Goal: Information Seeking & Learning: Learn about a topic

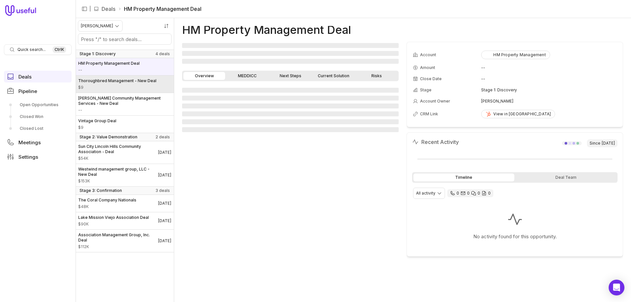
click at [113, 92] on link "Thoroughbred Management - New Deal $9" at bounding box center [125, 84] width 98 height 17
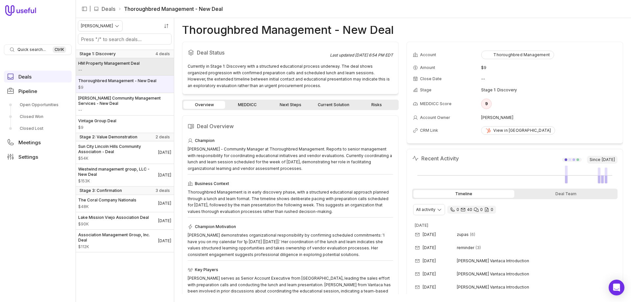
click at [118, 69] on span "--" at bounding box center [108, 69] width 61 height 5
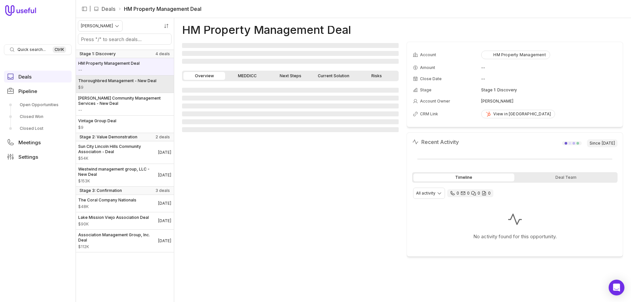
click at [123, 82] on span "Thoroughbred Management - New Deal" at bounding box center [117, 80] width 78 height 5
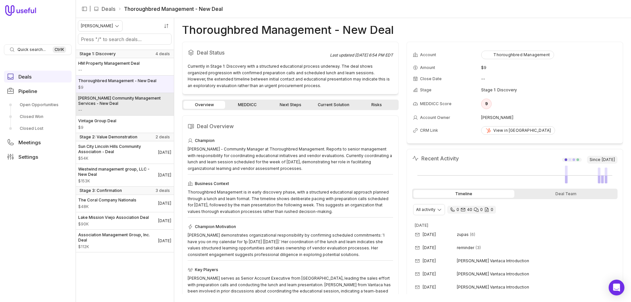
click at [123, 99] on span "[PERSON_NAME] Community Management Services - New Deal" at bounding box center [124, 101] width 93 height 11
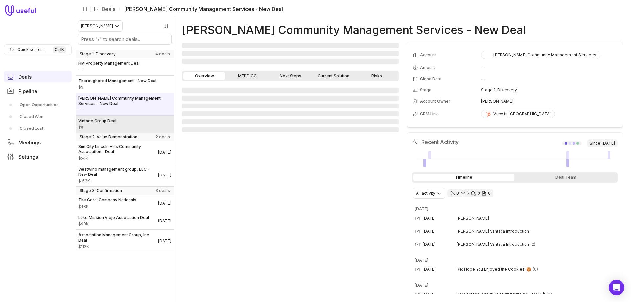
click at [121, 118] on link "Vintage Group Deal $9" at bounding box center [125, 124] width 98 height 17
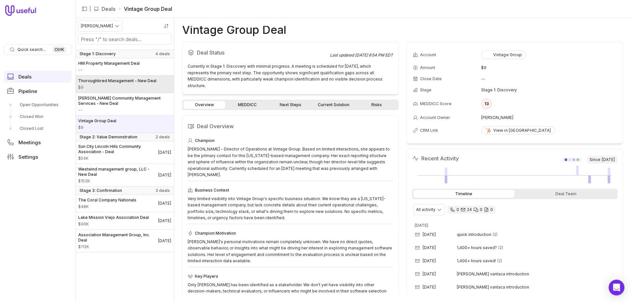
click at [139, 88] on span "$9" at bounding box center [117, 87] width 78 height 5
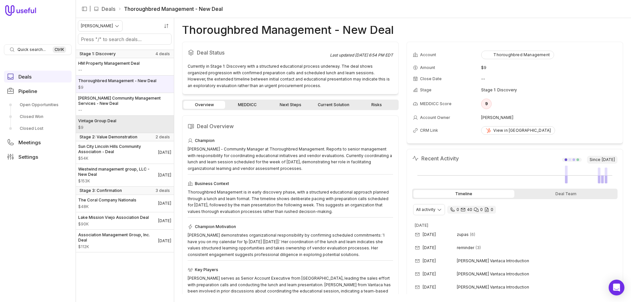
click at [137, 121] on link "Vintage Group Deal $9" at bounding box center [125, 124] width 98 height 17
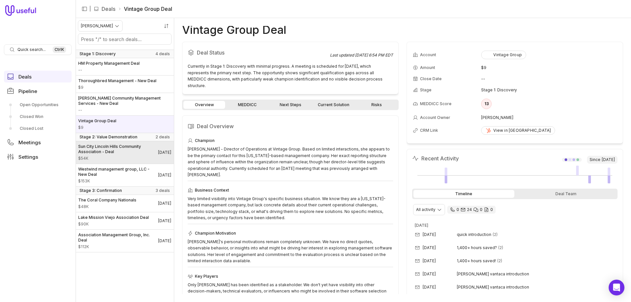
click at [135, 149] on span "Sun City Lincoln Hills Community Association - Deal" at bounding box center [118, 149] width 80 height 11
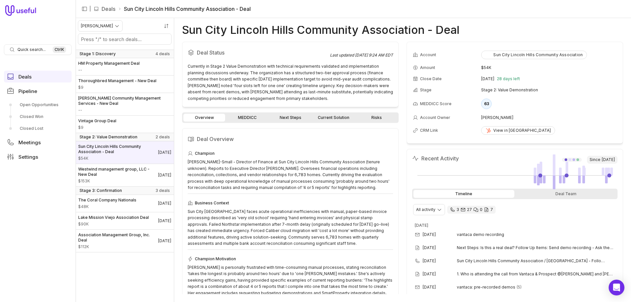
click at [253, 118] on link "MEDDICC" at bounding box center [247, 118] width 42 height 8
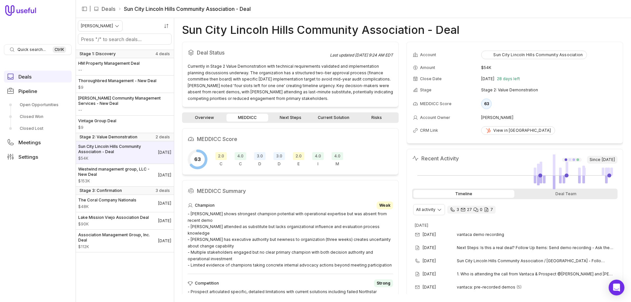
click at [335, 116] on link "Current Solution" at bounding box center [334, 118] width 42 height 8
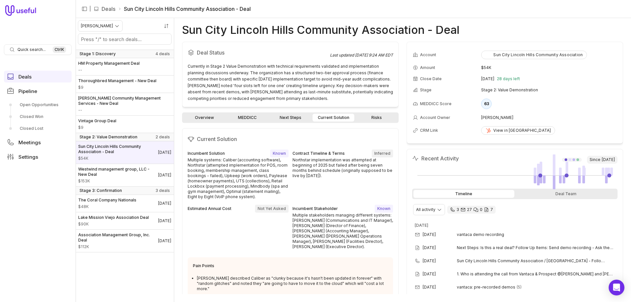
click at [380, 120] on link "Risks" at bounding box center [377, 118] width 42 height 8
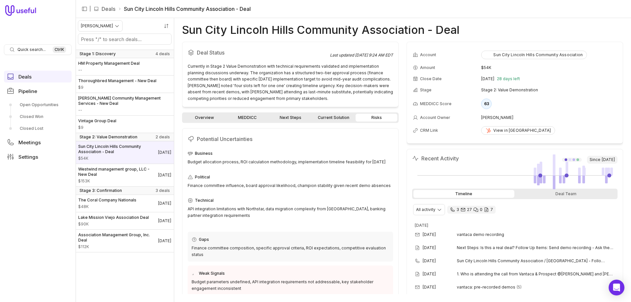
scroll to position [47, 0]
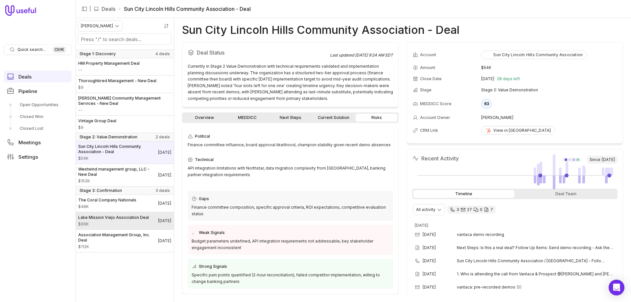
click at [99, 217] on span "Lake Mission Viejo Association Deal" at bounding box center [113, 217] width 71 height 5
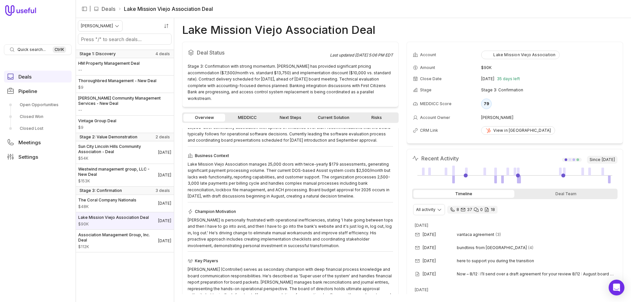
click at [383, 114] on link "Risks" at bounding box center [377, 118] width 42 height 8
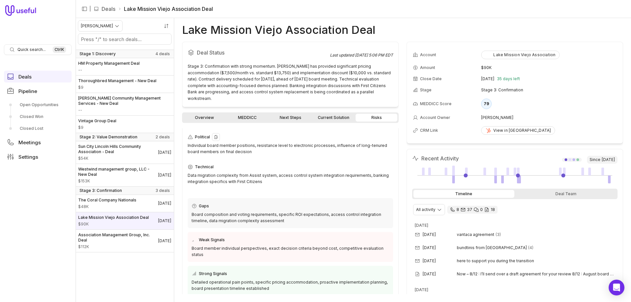
scroll to position [41, 0]
click at [108, 233] on span "Association Management Group, Inc. Deal" at bounding box center [118, 237] width 80 height 11
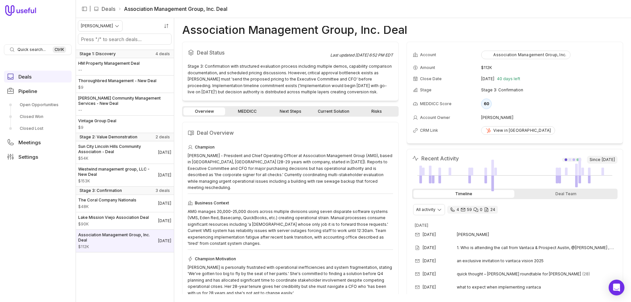
click at [373, 112] on link "Risks" at bounding box center [377, 111] width 42 height 8
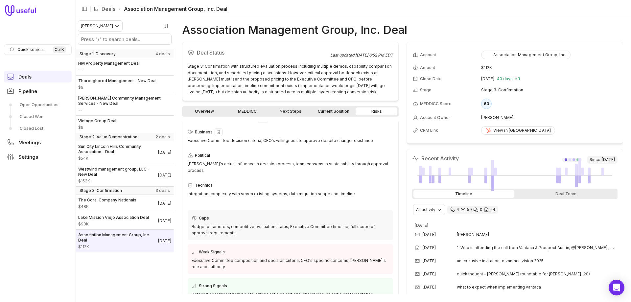
scroll to position [28, 0]
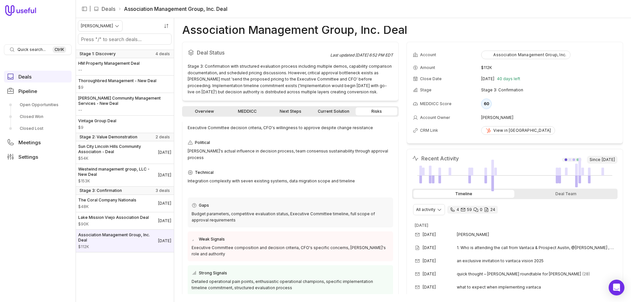
click at [251, 116] on div "Overview MEDDICC Next Steps Current Solution Risks" at bounding box center [290, 111] width 217 height 11
click at [251, 114] on link "MEDDICC" at bounding box center [247, 111] width 42 height 8
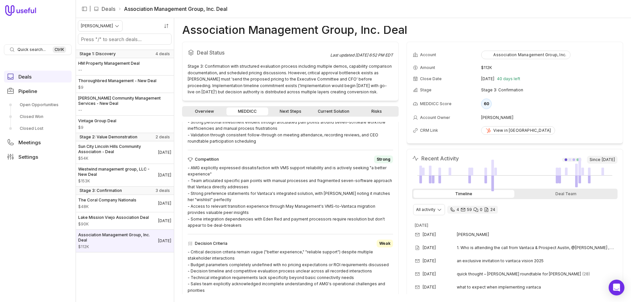
scroll to position [427, 0]
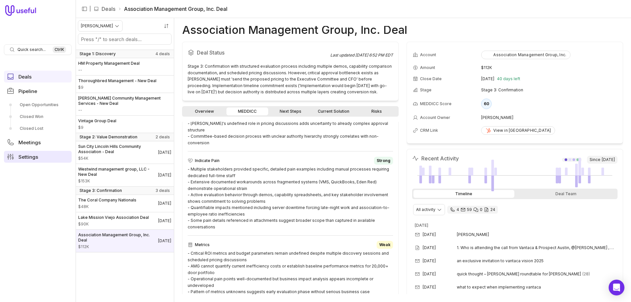
click at [27, 158] on span "Settings" at bounding box center [28, 156] width 20 height 5
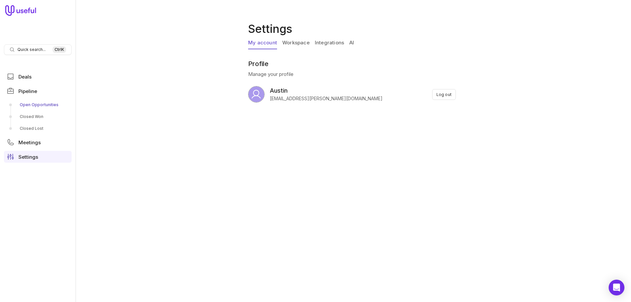
click at [33, 106] on link "Open Opportunities" at bounding box center [38, 105] width 68 height 11
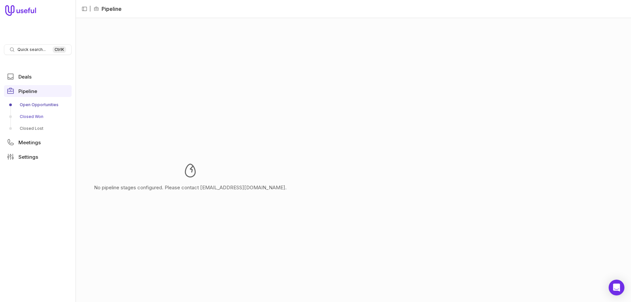
click at [31, 120] on link "Closed Won" at bounding box center [38, 116] width 68 height 11
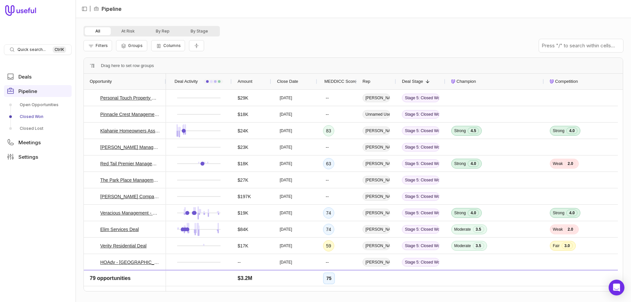
click at [349, 76] on div "MEDDICC Score" at bounding box center [337, 82] width 28 height 16
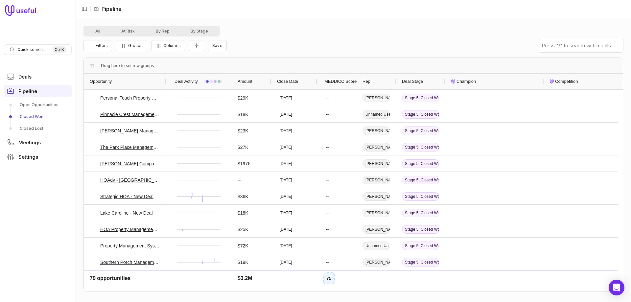
click at [343, 78] on span "MEDDICC Score" at bounding box center [340, 82] width 32 height 8
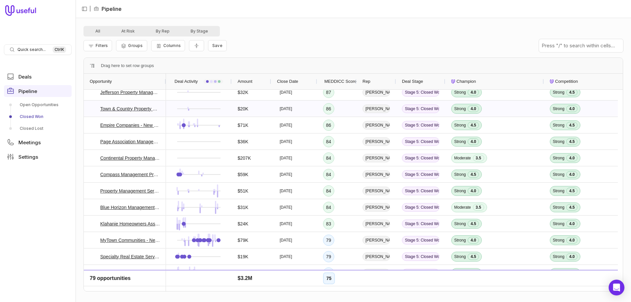
scroll to position [33, 0]
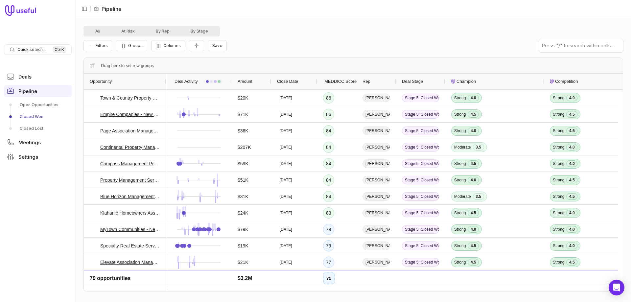
click at [373, 81] on div "Rep" at bounding box center [376, 81] width 28 height 12
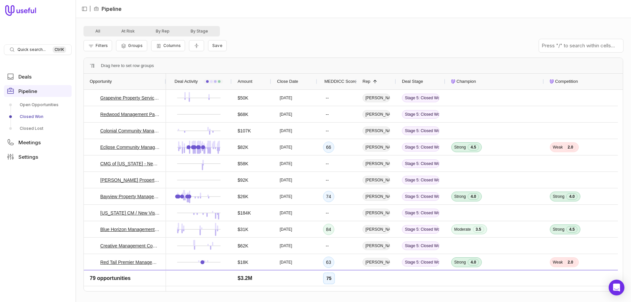
click at [261, 85] on div "Amount" at bounding box center [252, 81] width 28 height 12
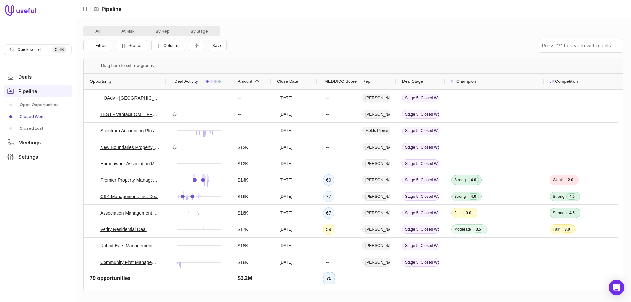
click at [261, 85] on div "Amount 1" at bounding box center [252, 81] width 28 height 12
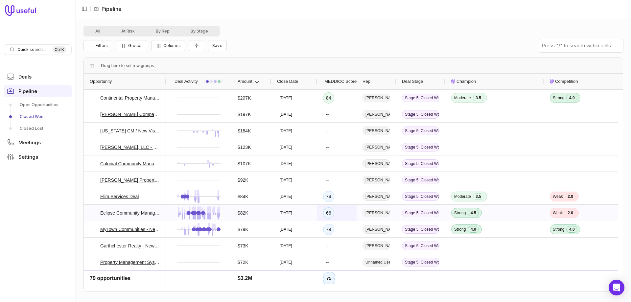
click at [332, 213] on div "66" at bounding box center [328, 212] width 11 height 11
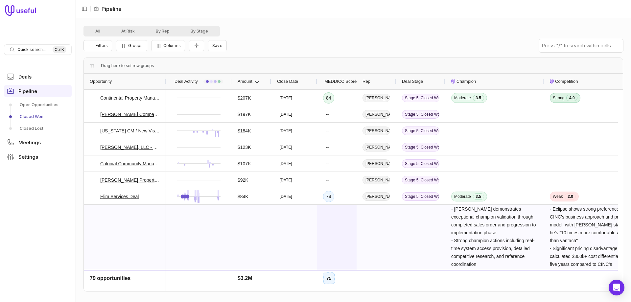
click at [332, 213] on div "66" at bounding box center [336, 297] width 39 height 184
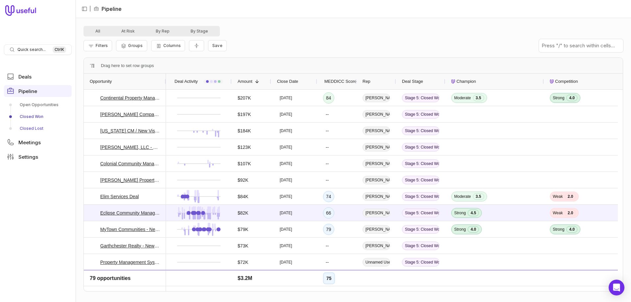
click at [35, 128] on link "Closed Lost" at bounding box center [38, 128] width 68 height 11
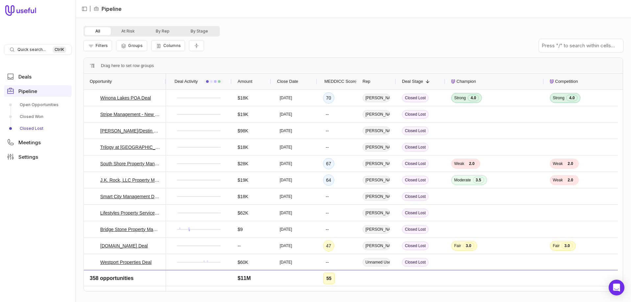
click at [380, 80] on div "Rep" at bounding box center [376, 81] width 28 height 12
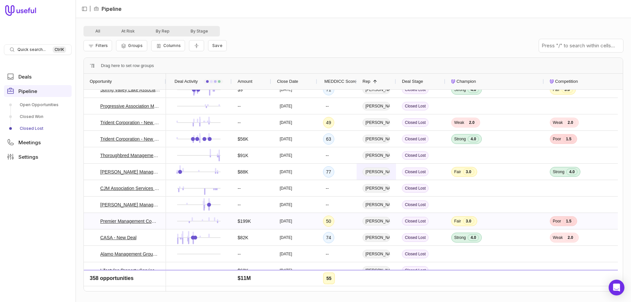
scroll to position [66, 0]
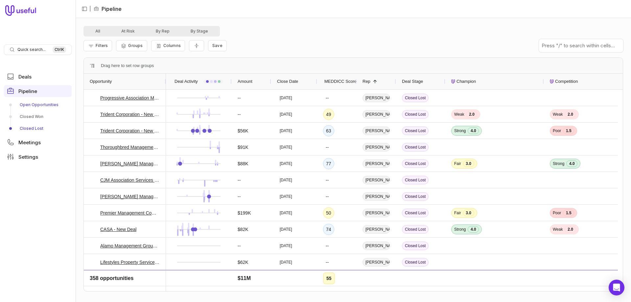
click at [36, 104] on link "Open Opportunities" at bounding box center [38, 105] width 68 height 11
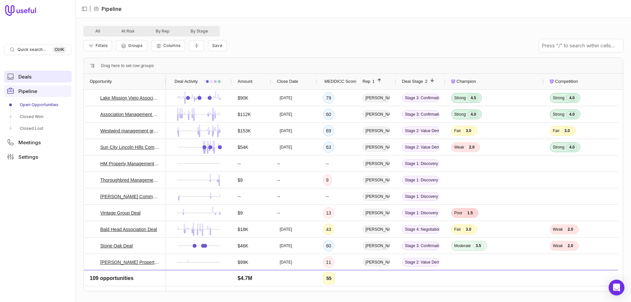
click at [27, 77] on span "Deals" at bounding box center [24, 76] width 13 height 5
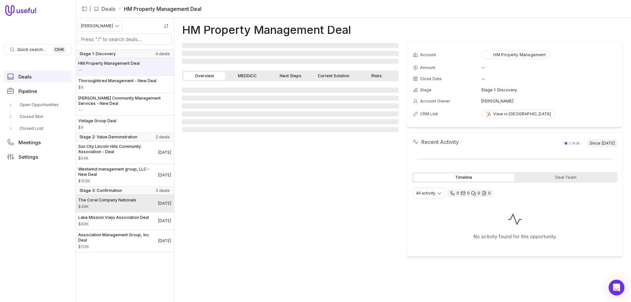
click at [112, 206] on span "$48K" at bounding box center [107, 206] width 58 height 5
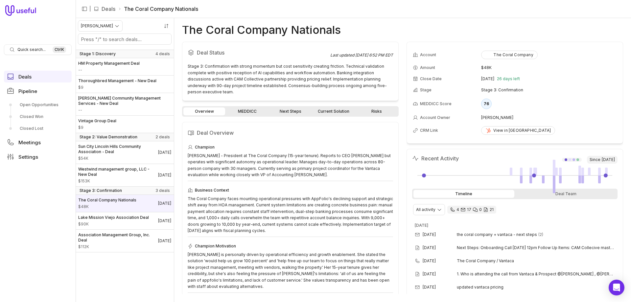
click at [295, 107] on link "Next Steps" at bounding box center [290, 111] width 42 height 8
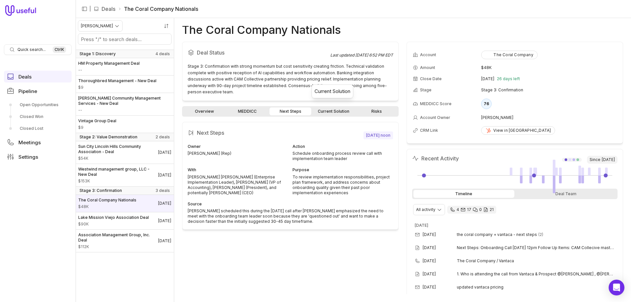
click at [321, 107] on link "Current Solution" at bounding box center [334, 111] width 42 height 8
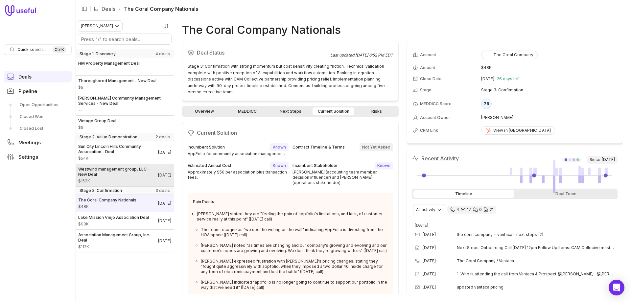
click at [114, 174] on span "Westwind management group, LLC - New Deal" at bounding box center [118, 172] width 80 height 11
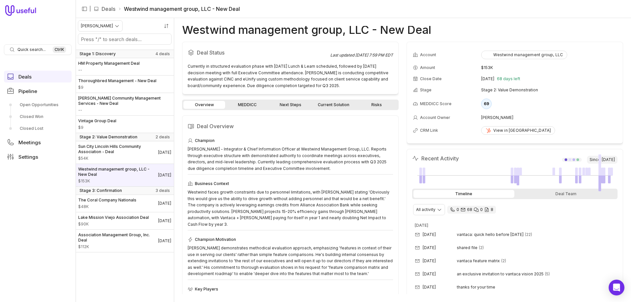
click at [328, 106] on link "Current Solution" at bounding box center [334, 105] width 42 height 8
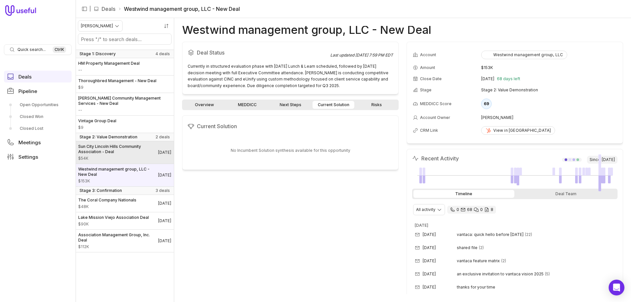
click at [112, 156] on span "$54K" at bounding box center [118, 158] width 80 height 5
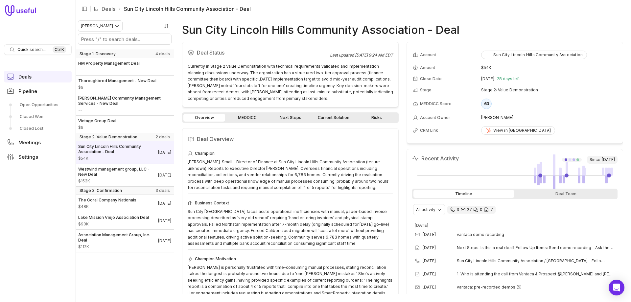
click at [375, 120] on link "Risks" at bounding box center [377, 118] width 42 height 8
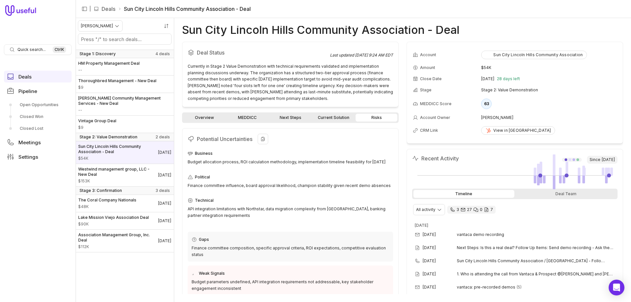
scroll to position [47, 0]
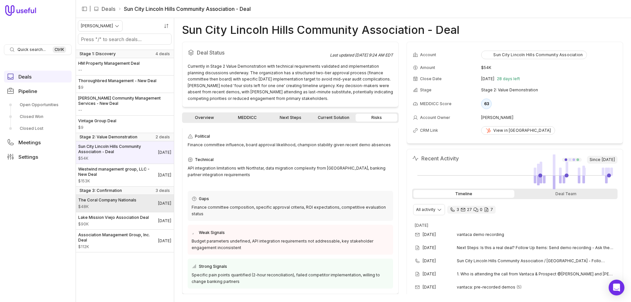
click at [117, 197] on link "The Coral Company Nationals $48K [DATE]" at bounding box center [125, 203] width 98 height 17
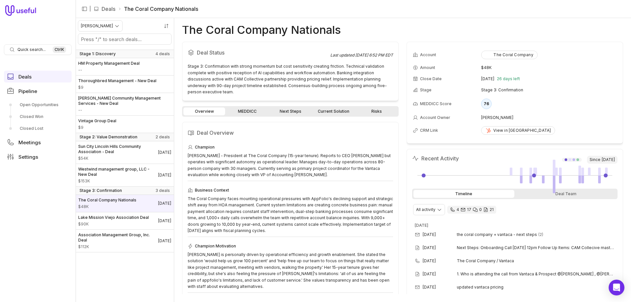
click at [377, 107] on link "Risks" at bounding box center [377, 111] width 42 height 8
